Goal: Find specific page/section: Find specific page/section

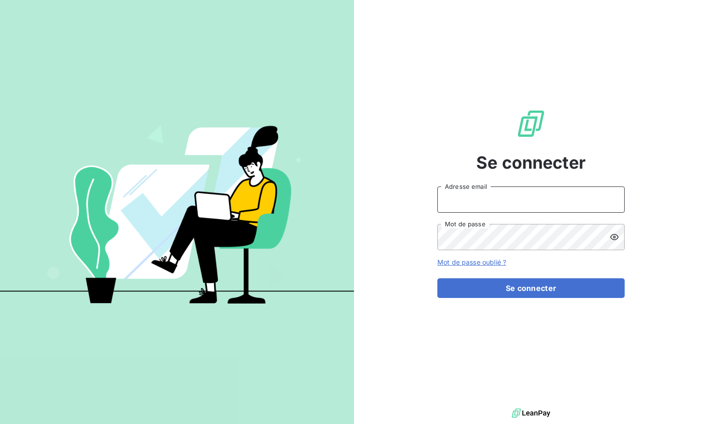
click at [568, 211] on input "Adresse email" at bounding box center [530, 199] width 187 height 26
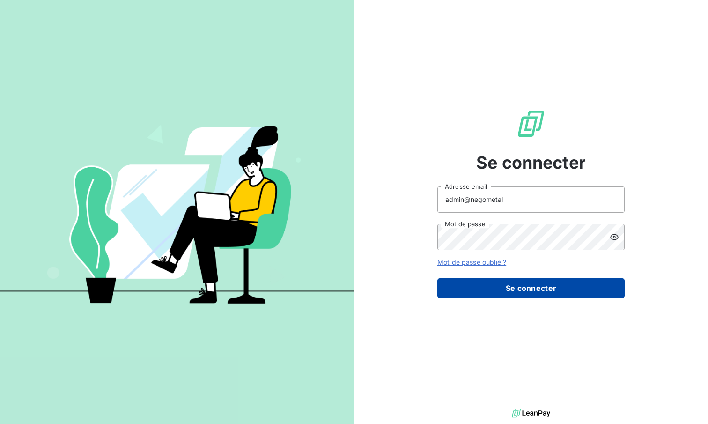
click at [505, 293] on button "Se connecter" at bounding box center [530, 288] width 187 height 20
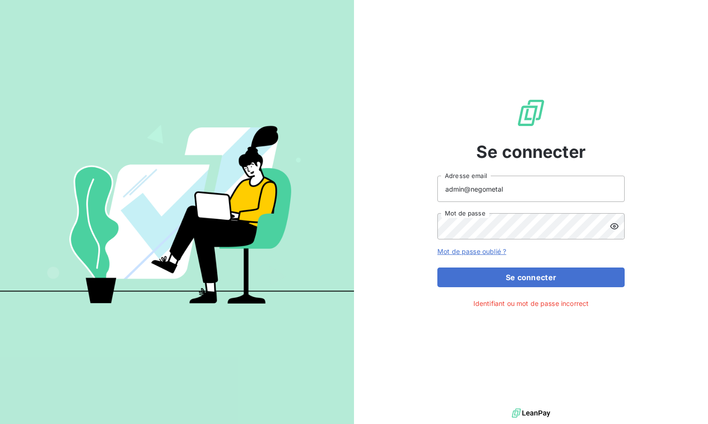
type input "admin@equipproguadeloupe"
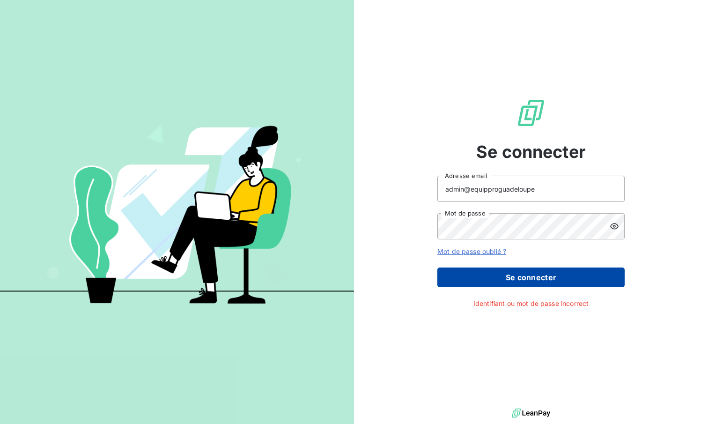
click at [510, 267] on button "Se connecter" at bounding box center [530, 277] width 187 height 20
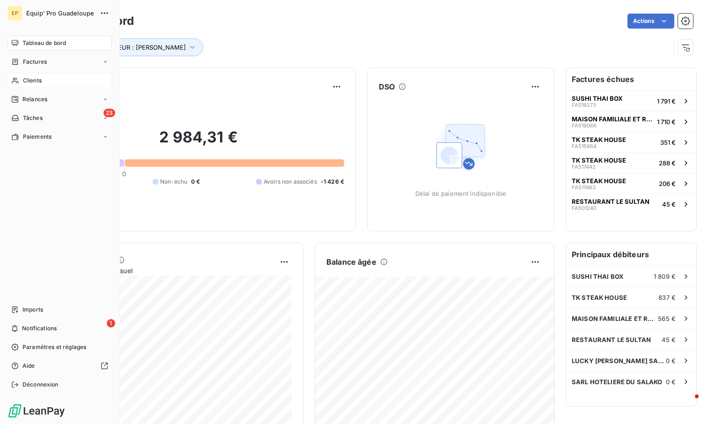
click at [22, 79] on div "Clients" at bounding box center [59, 80] width 104 height 15
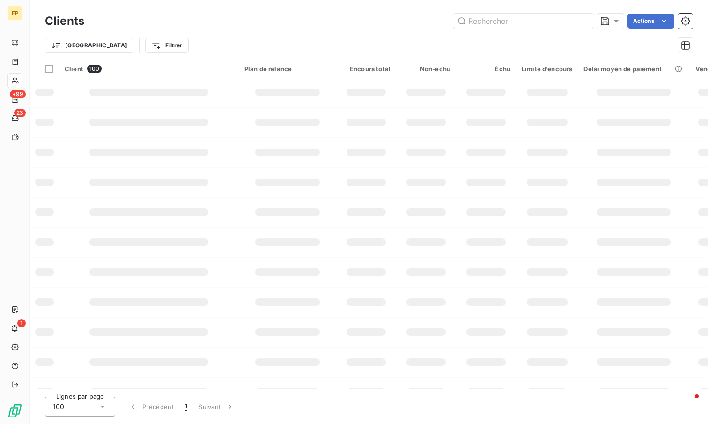
click at [243, 94] on td at bounding box center [287, 92] width 97 height 30
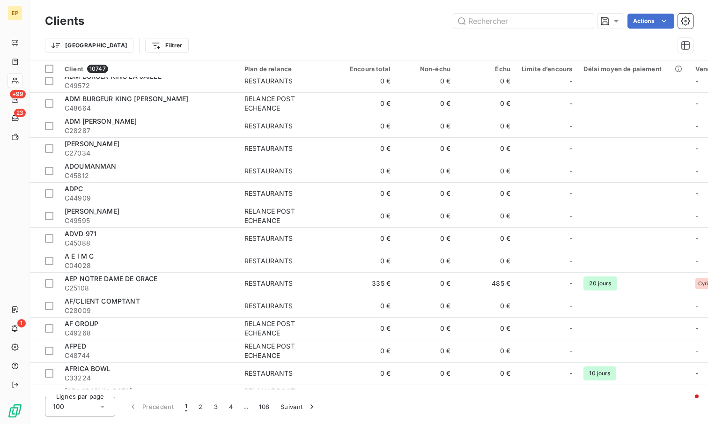
scroll to position [1939, 0]
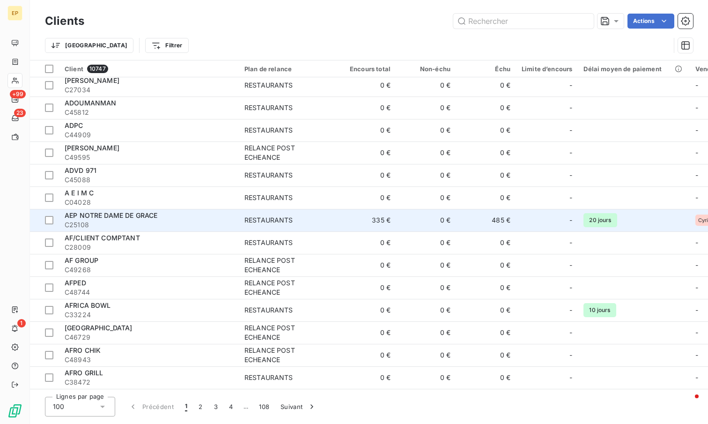
click at [287, 215] on div "RESTAURANTS" at bounding box center [268, 219] width 49 height 9
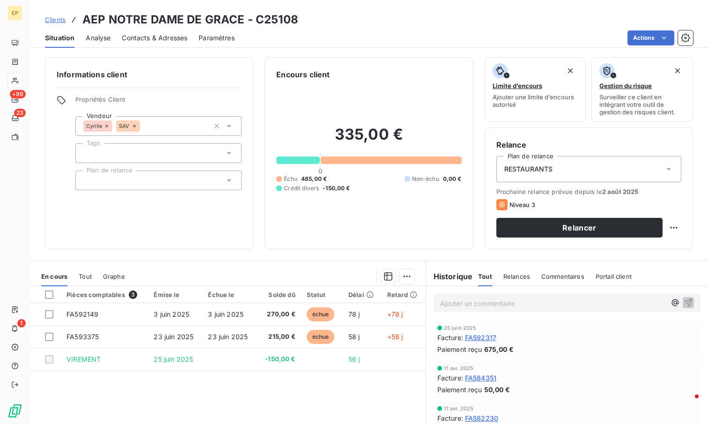
scroll to position [71, 0]
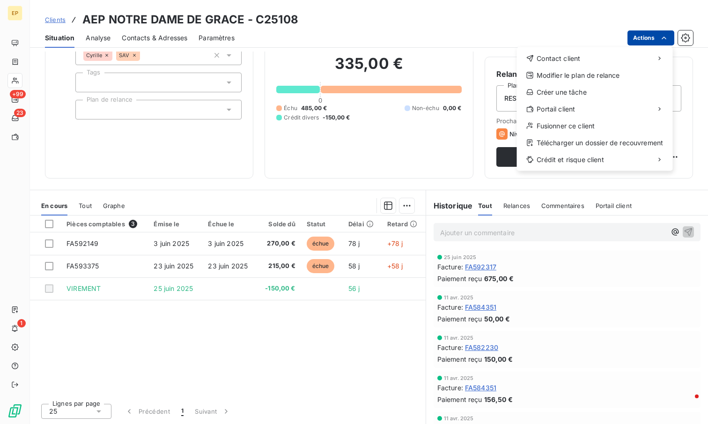
click at [649, 36] on html "EP +99 23 1 Clients AEP NOTRE DAME DE GRACE - C25108 Situation Analyse Contacts…" at bounding box center [354, 212] width 708 height 424
click at [488, 111] on div "Accéder au portail" at bounding box center [456, 112] width 106 height 15
